Goal: Navigation & Orientation: Find specific page/section

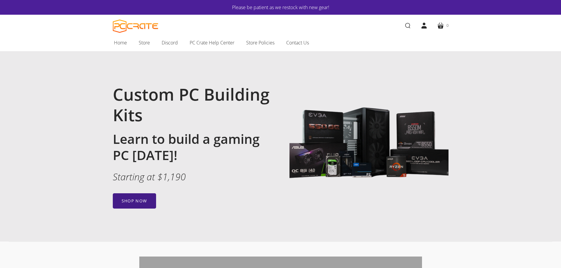
click at [136, 203] on link "Shop now" at bounding box center [134, 201] width 43 height 15
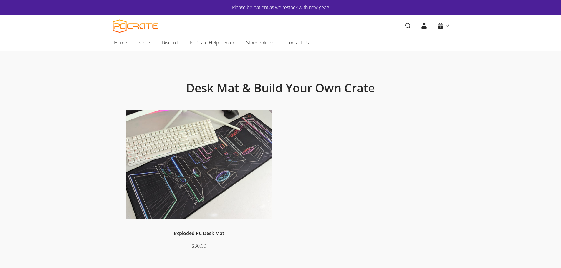
click at [123, 39] on span "Home" at bounding box center [120, 43] width 13 height 8
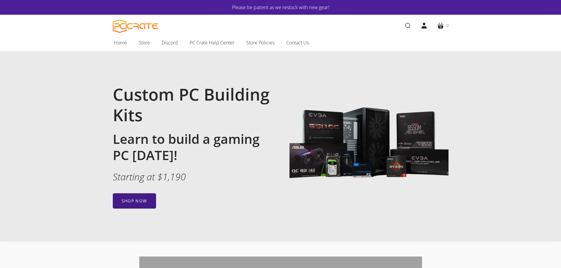
click at [136, 200] on link "Shop now" at bounding box center [134, 201] width 43 height 15
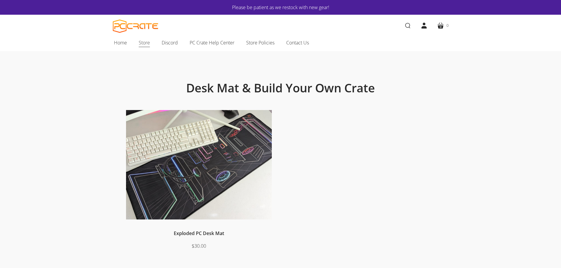
click at [145, 39] on span "Store" at bounding box center [144, 43] width 11 height 8
click at [169, 39] on span "Discord" at bounding box center [170, 43] width 16 height 8
click at [115, 44] on span "Home" at bounding box center [120, 43] width 13 height 8
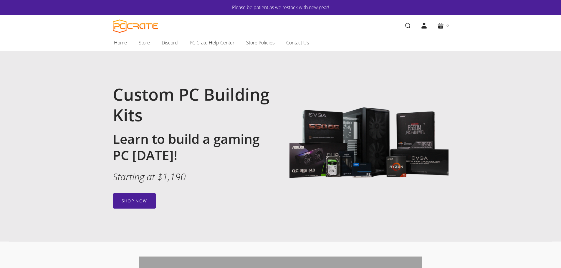
click at [364, 146] on img at bounding box center [369, 145] width 159 height 159
click at [363, 147] on img at bounding box center [369, 145] width 159 height 159
click at [156, 180] on em "Starting at $1,190" at bounding box center [149, 177] width 73 height 13
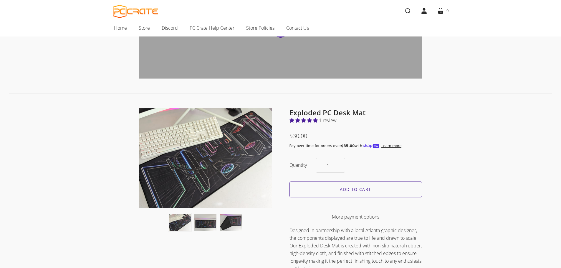
scroll to position [206, 0]
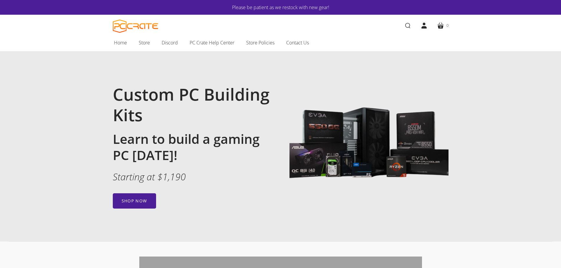
click at [290, 5] on link "Please be patient as we restock with new gear!" at bounding box center [281, 8] width 301 height 8
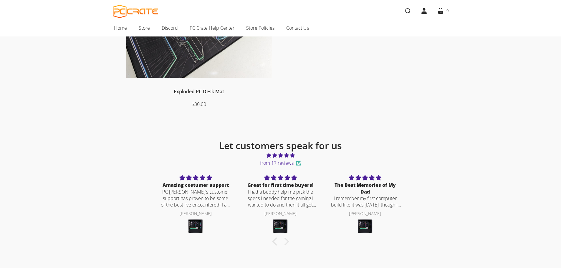
scroll to position [265, 0]
